Goal: Task Accomplishment & Management: Use online tool/utility

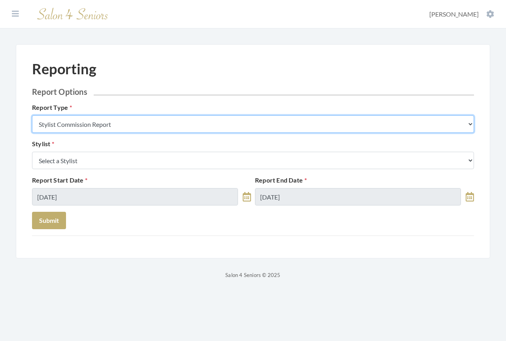
click at [152, 125] on select "Stylist Commission Report Tech Payroll Report Facility Billing Report Individua…" at bounding box center [253, 124] width 442 height 17
select select "facility"
click at [32, 116] on select "Stylist Commission Report Tech Payroll Report Facility Billing Report Individua…" at bounding box center [253, 124] width 442 height 17
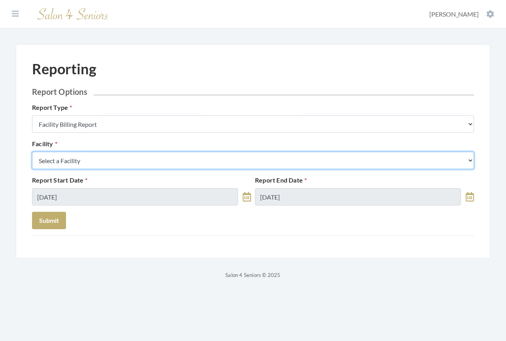
click at [114, 163] on select "Select a Facility Arbor Lakes NH Asher Point Belvedere Commons Brookdale Jones …" at bounding box center [253, 160] width 442 height 17
select select "30"
click at [32, 152] on select "Select a Facility Arbor Lakes NH Asher Point Belvedere Commons Brookdale Jones …" at bounding box center [253, 160] width 442 height 17
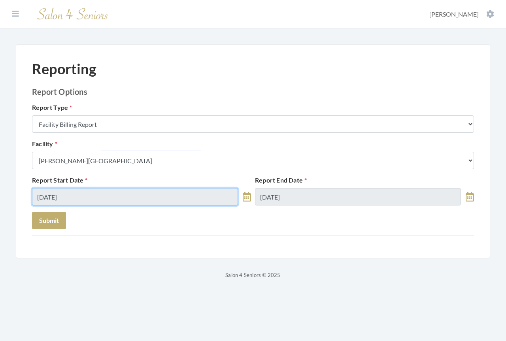
click at [92, 201] on input "[DATE]" at bounding box center [135, 196] width 206 height 17
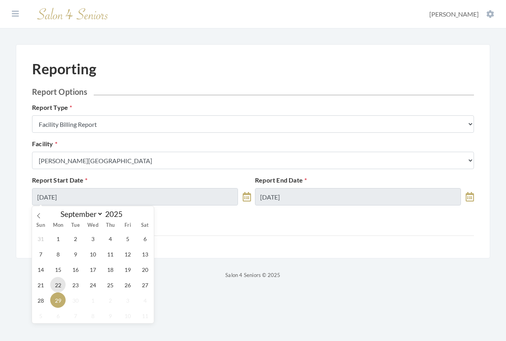
click at [59, 286] on span "22" at bounding box center [57, 284] width 15 height 15
type input "[DATE]"
click at [47, 220] on div "Sun Mon Tue Wed Thu Fri Sat" at bounding box center [93, 225] width 122 height 11
click at [27, 209] on div "Reporting Report Options Report Type Stylist Commission Report Tech Payroll Rep…" at bounding box center [253, 151] width 475 height 214
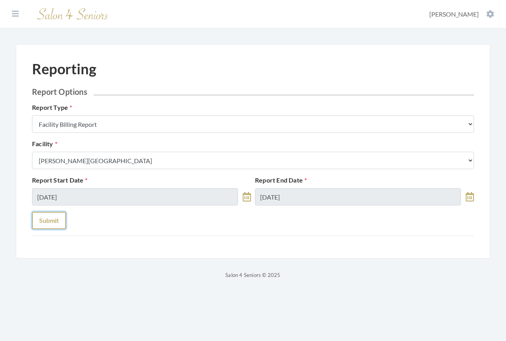
click at [45, 220] on button "Submit" at bounding box center [49, 220] width 34 height 17
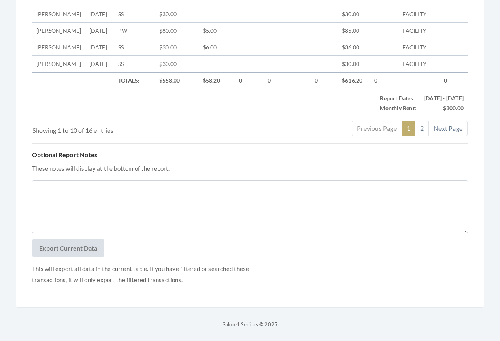
scroll to position [442, 0]
